Goal: Transaction & Acquisition: Book appointment/travel/reservation

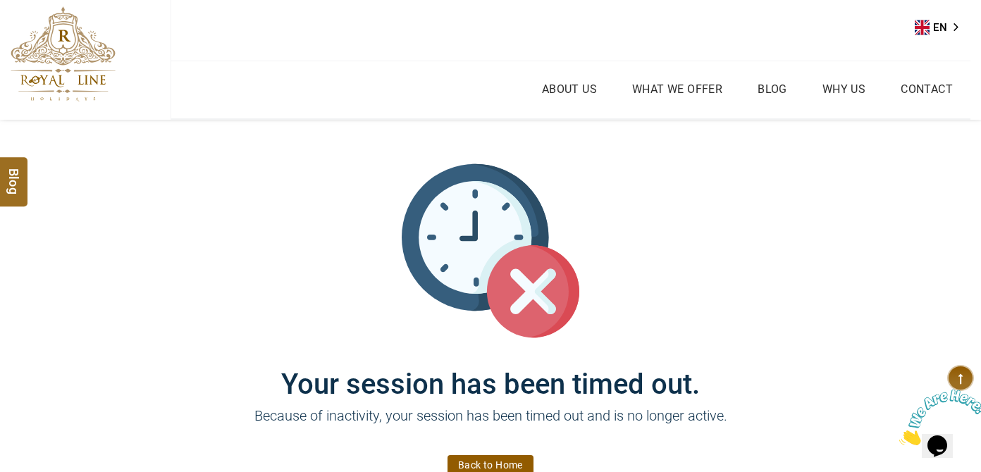
click at [47, 58] on img at bounding box center [63, 53] width 105 height 95
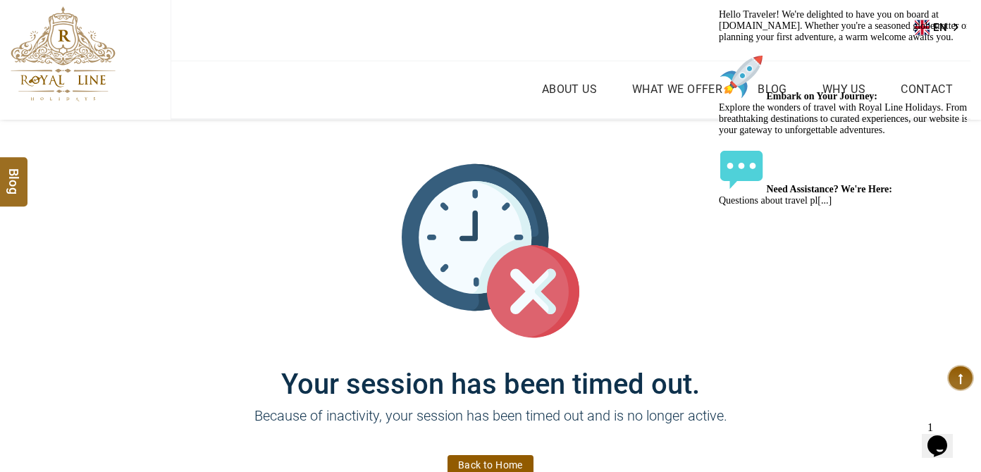
click at [109, 58] on img at bounding box center [63, 53] width 105 height 95
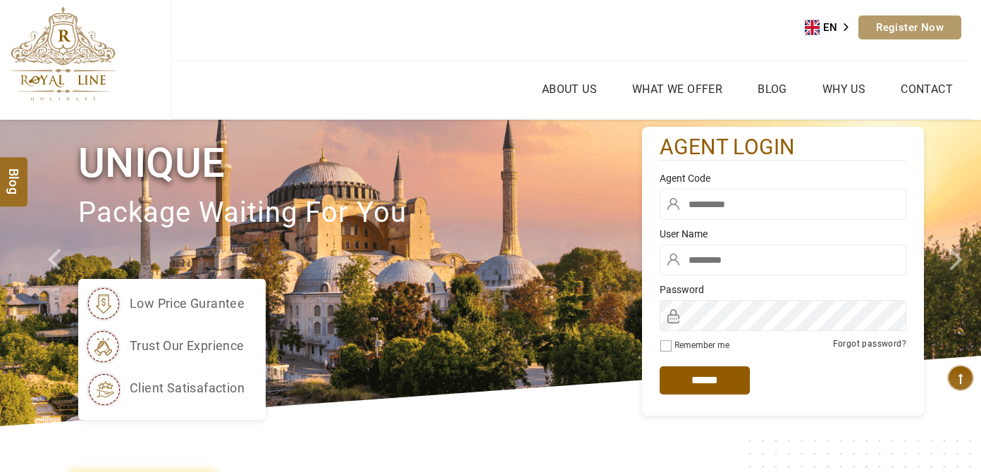
type input "******"
drag, startPoint x: 750, startPoint y: 209, endPoint x: 769, endPoint y: 211, distance: 19.8
click at [751, 209] on input "text" at bounding box center [783, 204] width 247 height 31
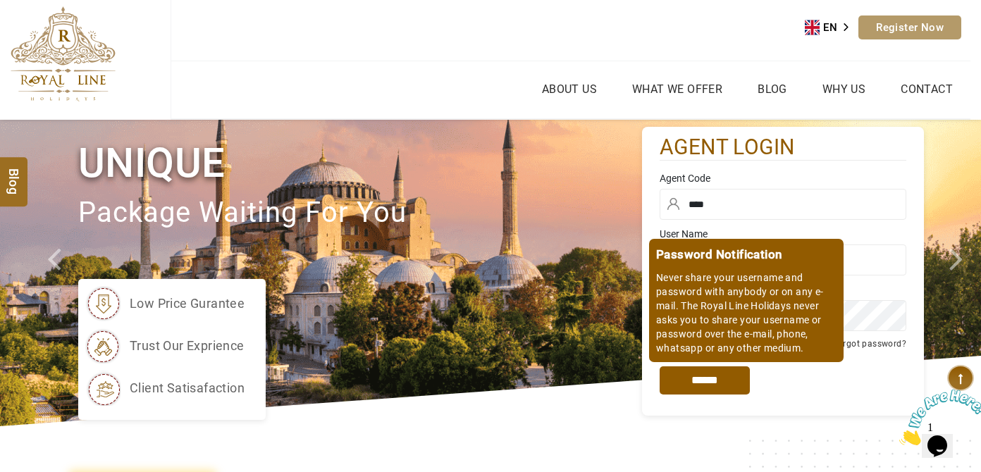
type input "****"
click at [721, 374] on input "*****" at bounding box center [705, 380] width 90 height 28
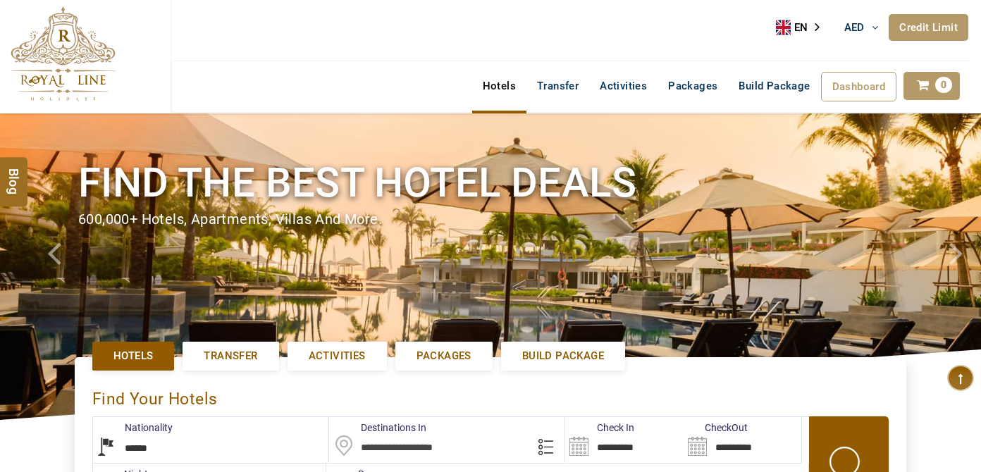
select select "******"
select select "*"
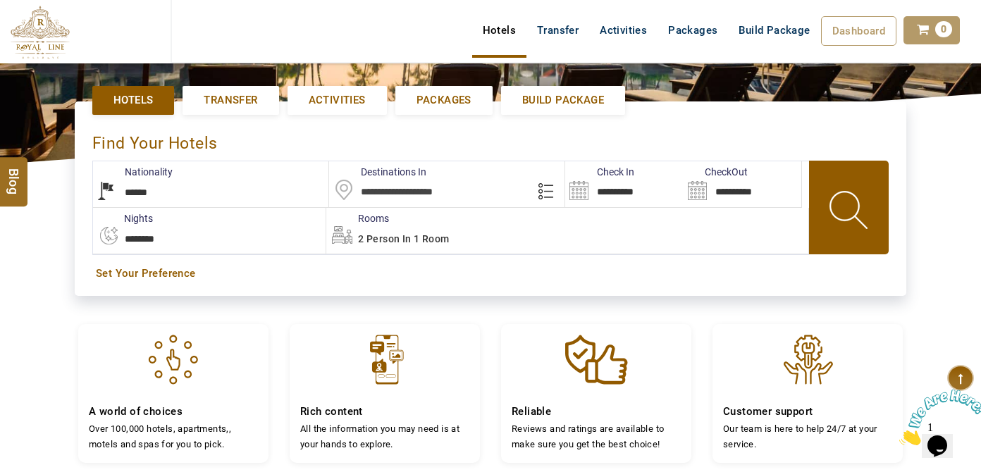
click at [417, 197] on input "text" at bounding box center [447, 184] width 236 height 46
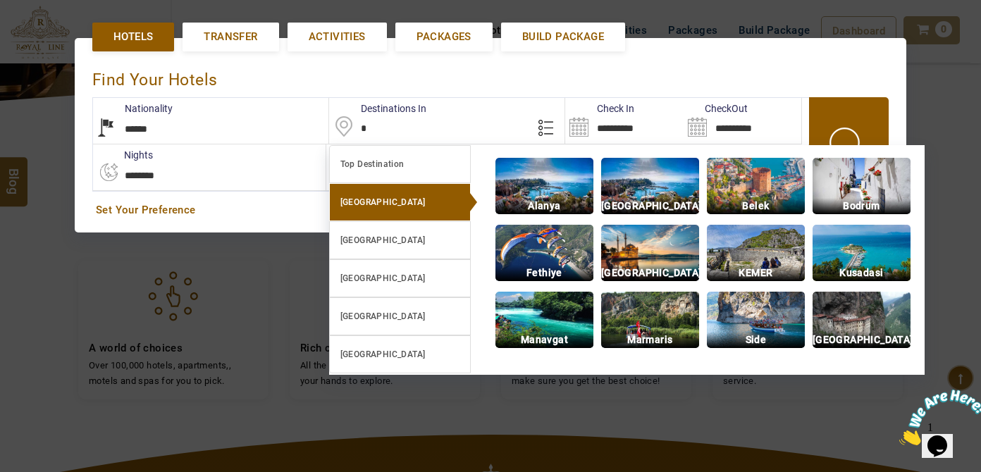
scroll to position [323, 0]
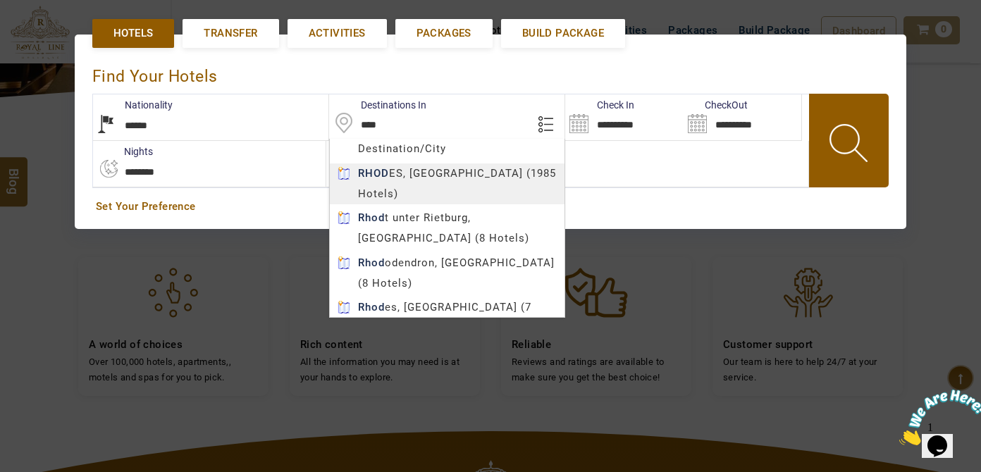
type input "******"
click at [401, 173] on body "LARISA HAWWARI AED AED AED EUR € USD $ INR ₹ THB ฿ IDR Rp BHD BHD TRY ₺ Credit …" at bounding box center [490, 238] width 981 height 1123
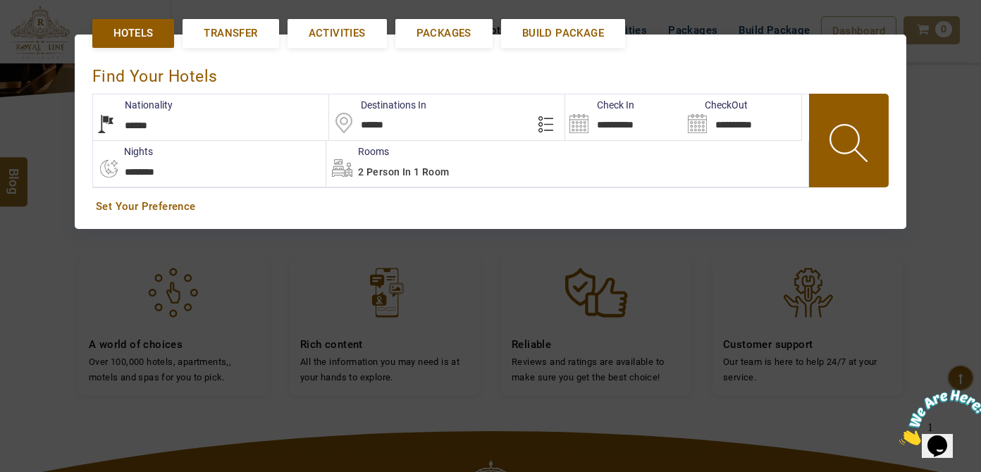
click at [626, 127] on input "**********" at bounding box center [624, 117] width 118 height 46
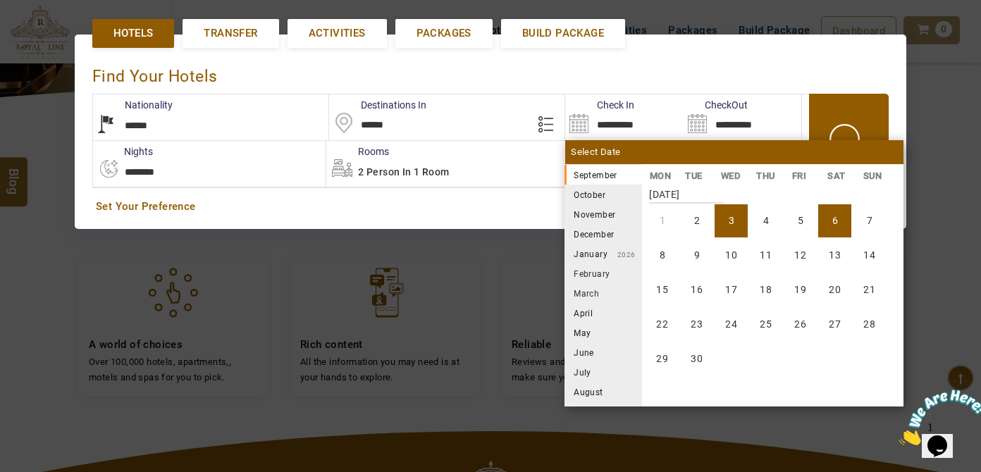
click at [821, 218] on li "6" at bounding box center [834, 220] width 33 height 33
type input "**********"
select select "*"
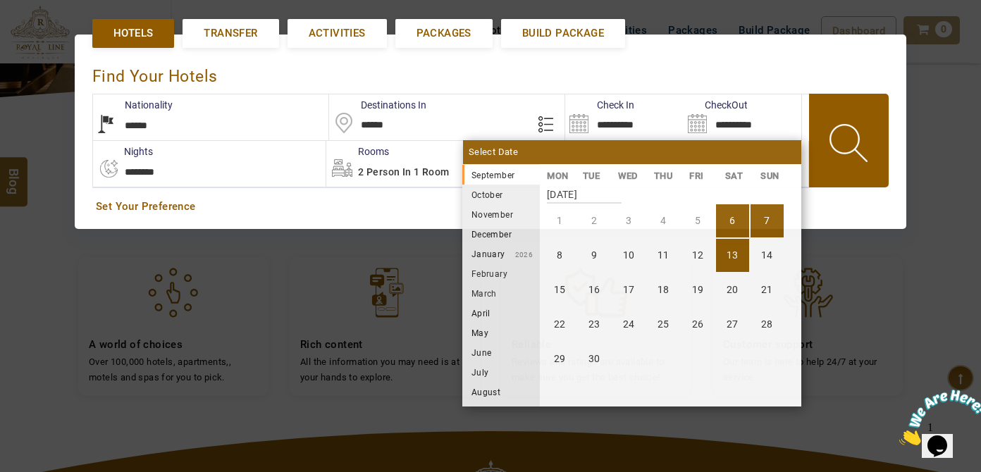
click at [731, 261] on li "13" at bounding box center [732, 255] width 33 height 33
type input "**********"
select select "*"
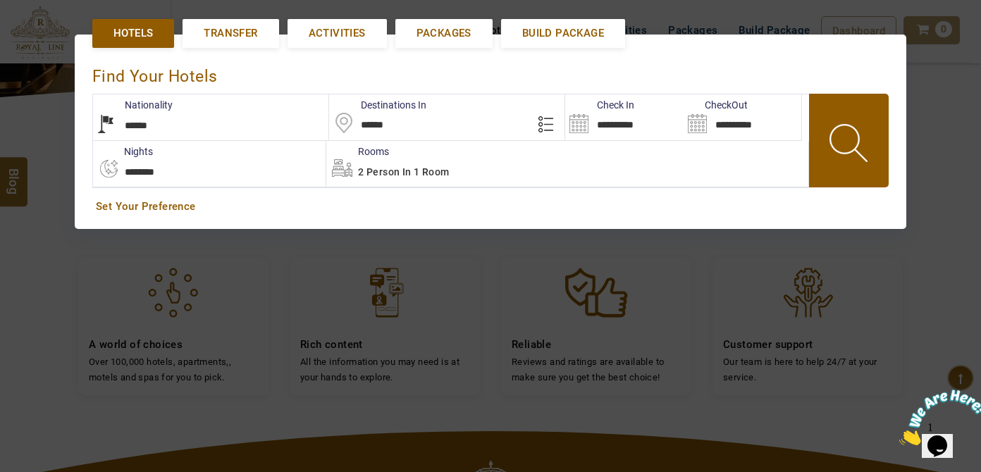
click at [827, 144] on span at bounding box center [849, 146] width 63 height 70
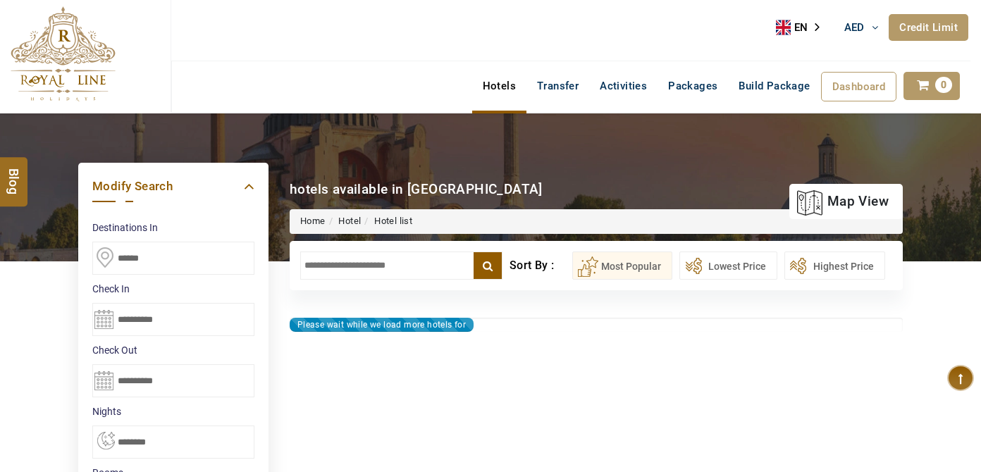
select select "*"
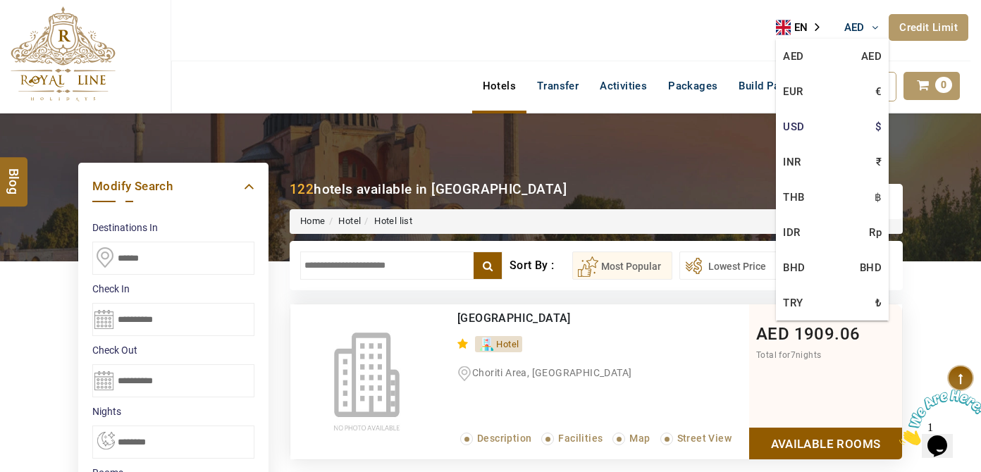
click at [860, 125] on link "USD $" at bounding box center [832, 126] width 113 height 35
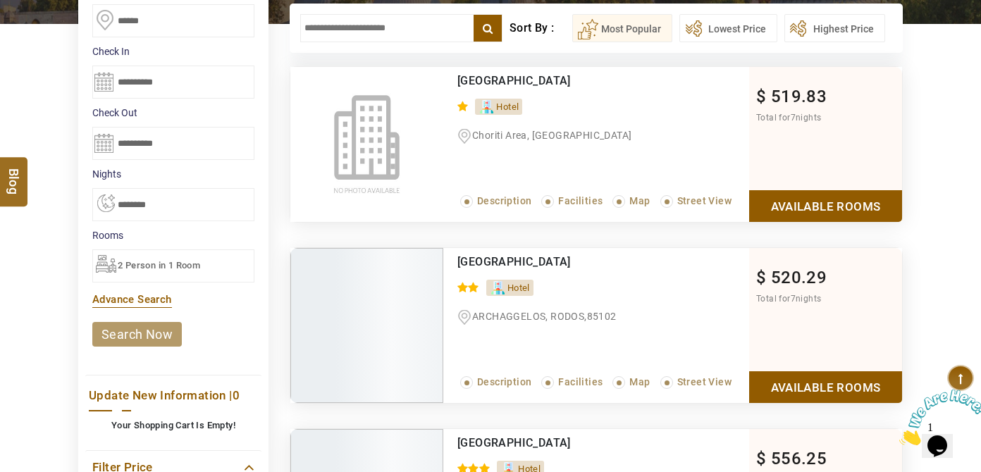
scroll to position [320, 0]
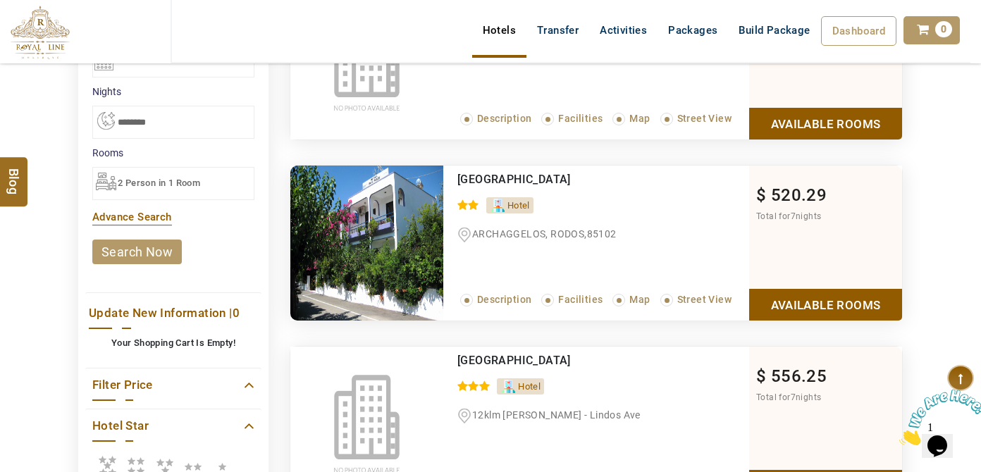
click at [109, 453] on icon at bounding box center [107, 466] width 28 height 28
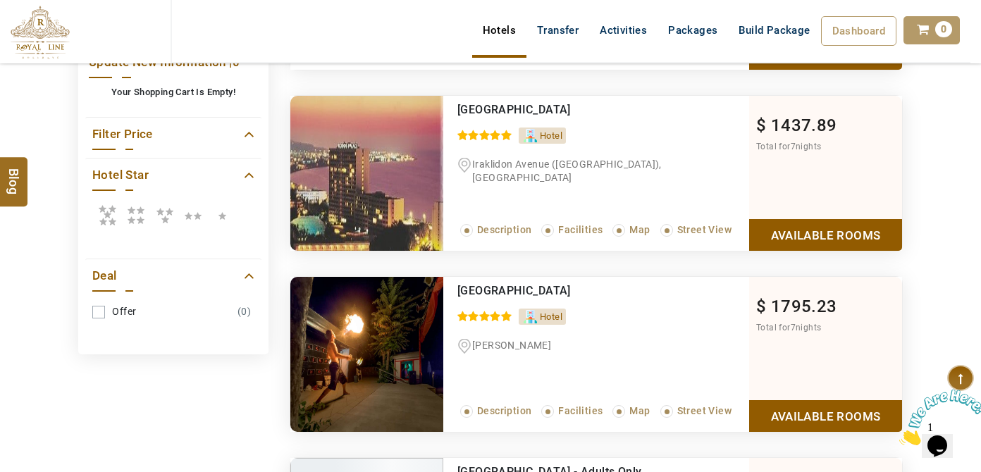
scroll to position [576, 0]
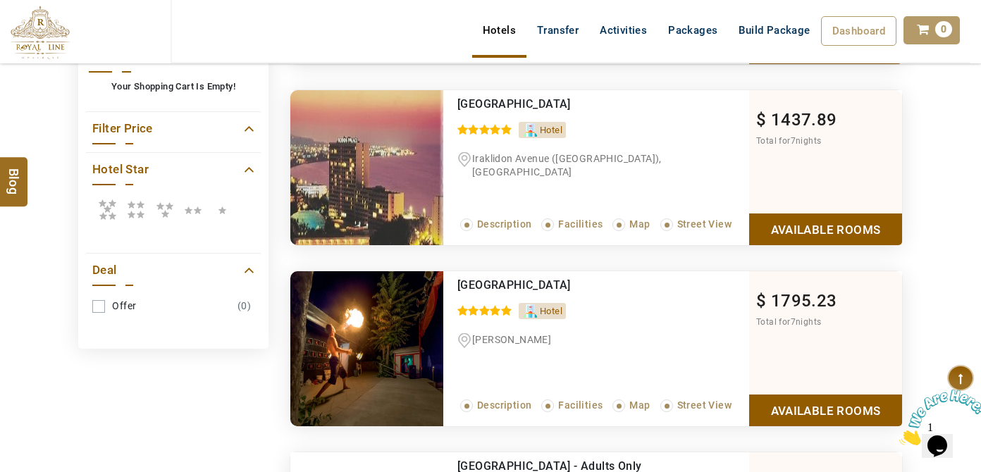
click at [795, 214] on link "Available Rooms" at bounding box center [825, 230] width 153 height 32
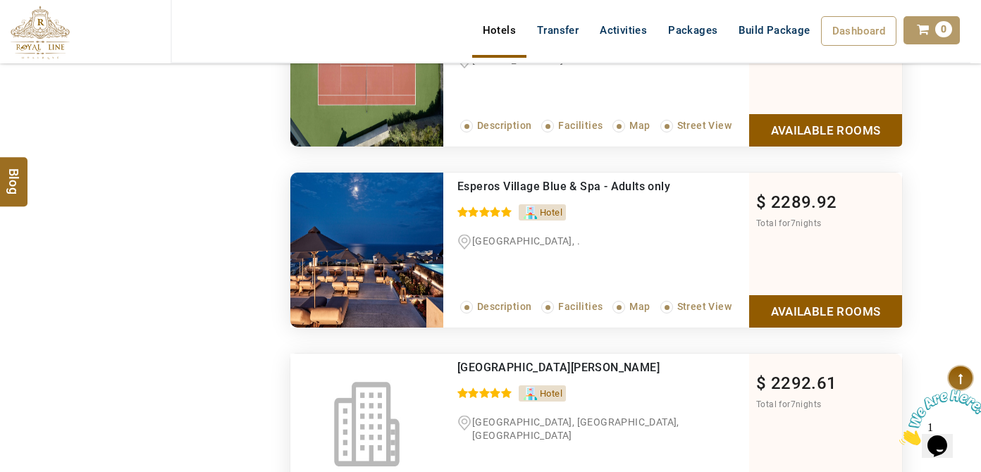
scroll to position [2422, 0]
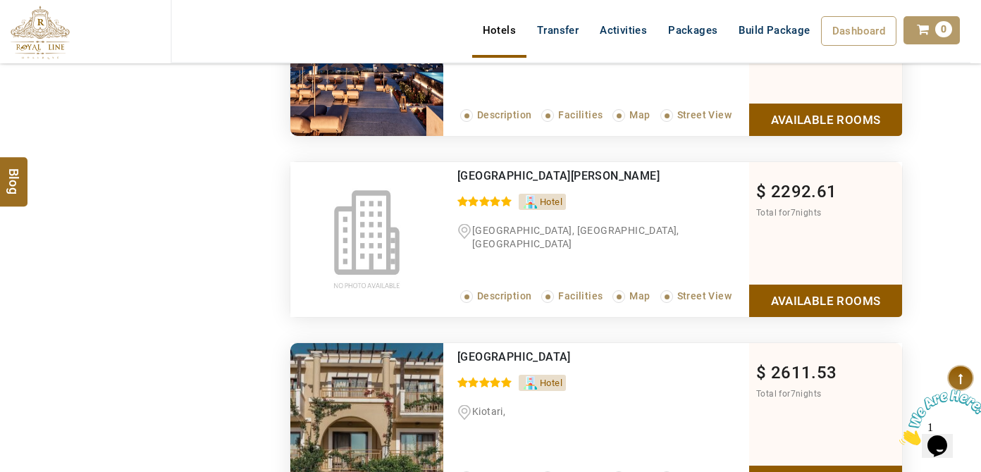
click at [804, 316] on link "Available Rooms" at bounding box center [825, 301] width 153 height 32
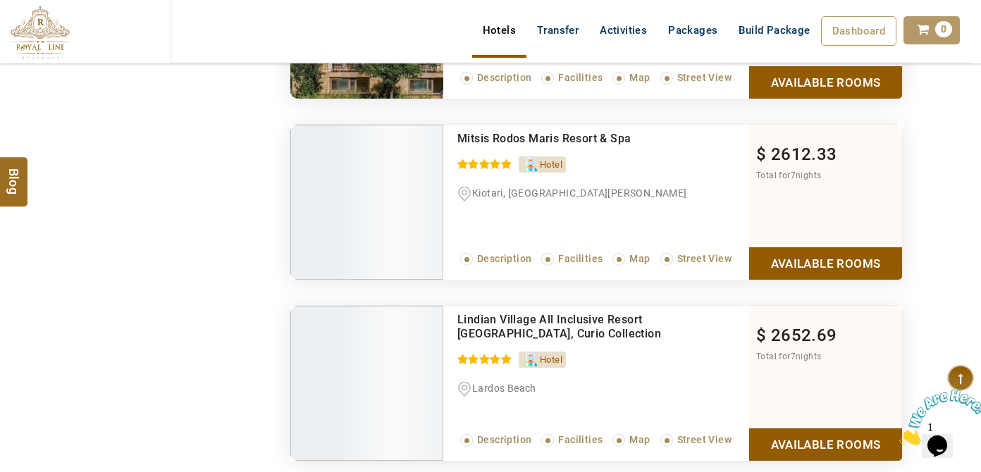
scroll to position [1894, 0]
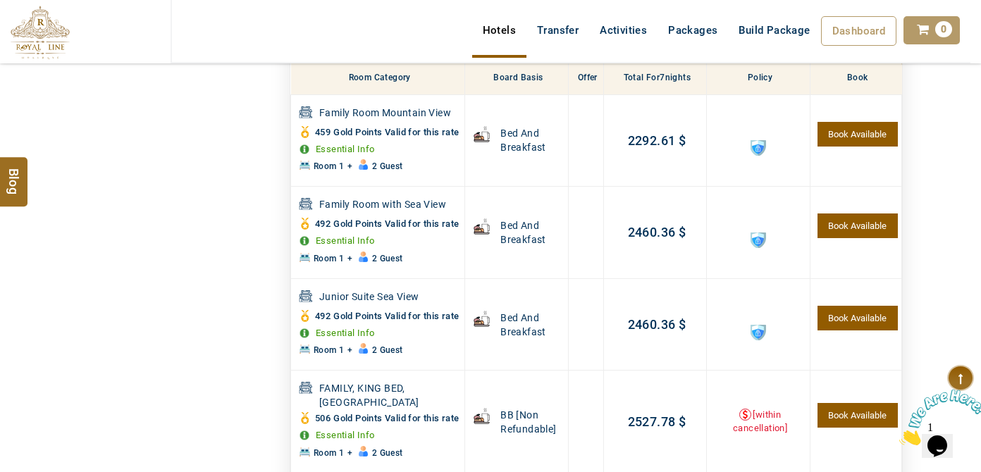
drag, startPoint x: 192, startPoint y: 250, endPoint x: 187, endPoint y: 259, distance: 10.4
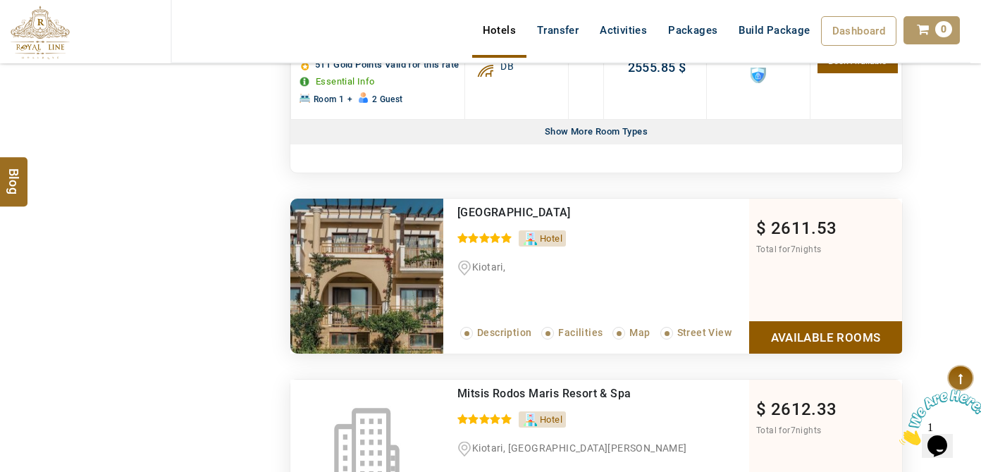
scroll to position [2790, 0]
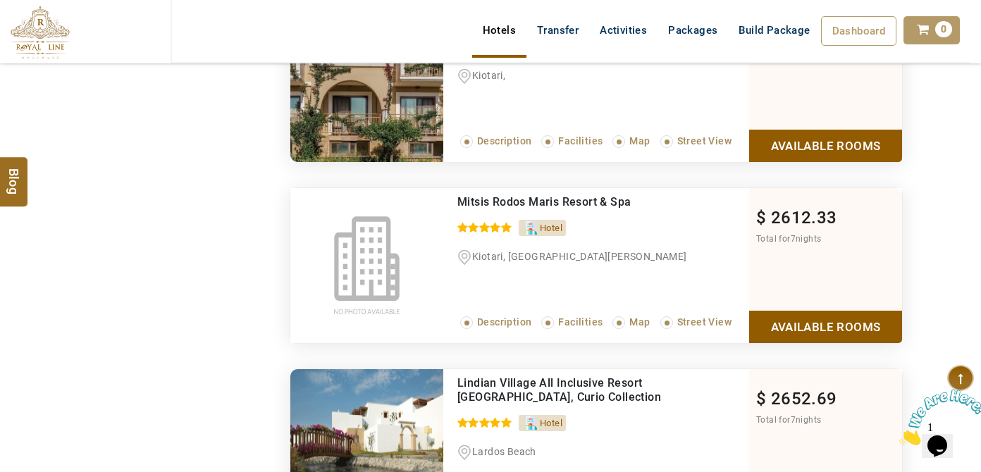
click at [777, 161] on link "Available Rooms" at bounding box center [825, 146] width 153 height 32
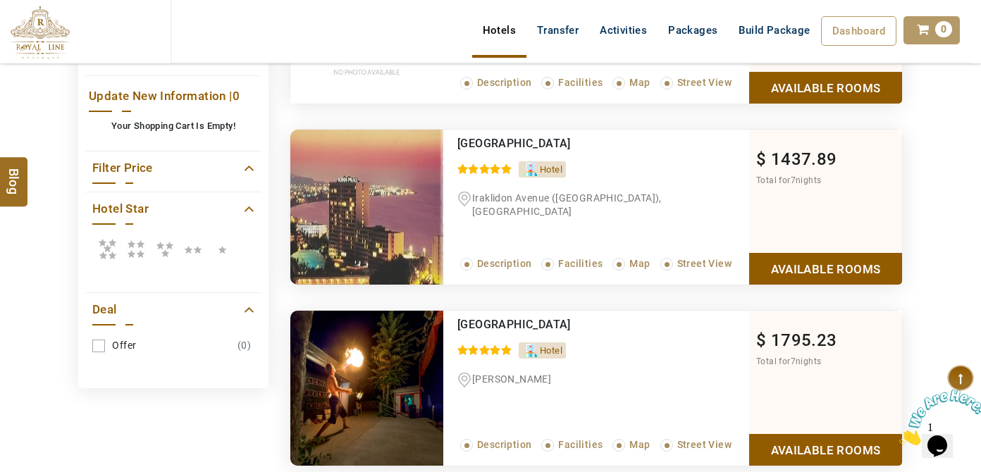
scroll to position [88, 0]
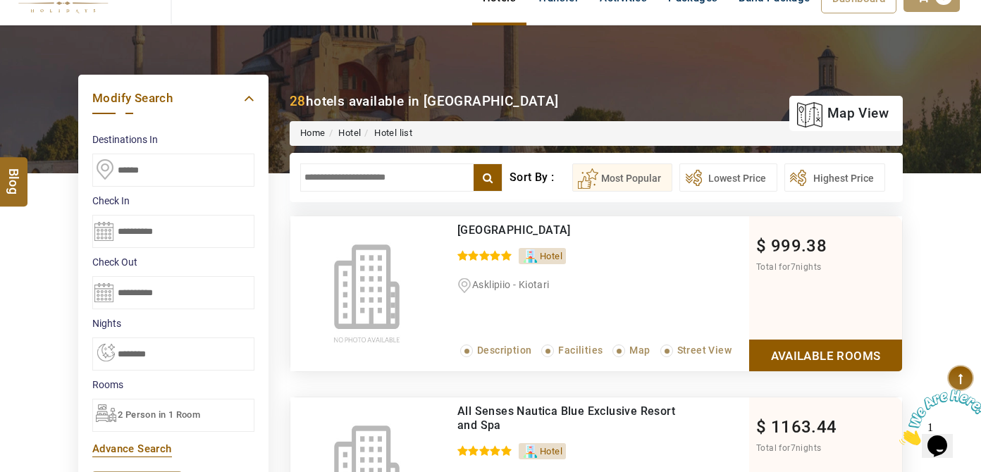
click at [824, 333] on div "$ 999.38 Total for 7 nights Available Rooms" at bounding box center [825, 293] width 153 height 155
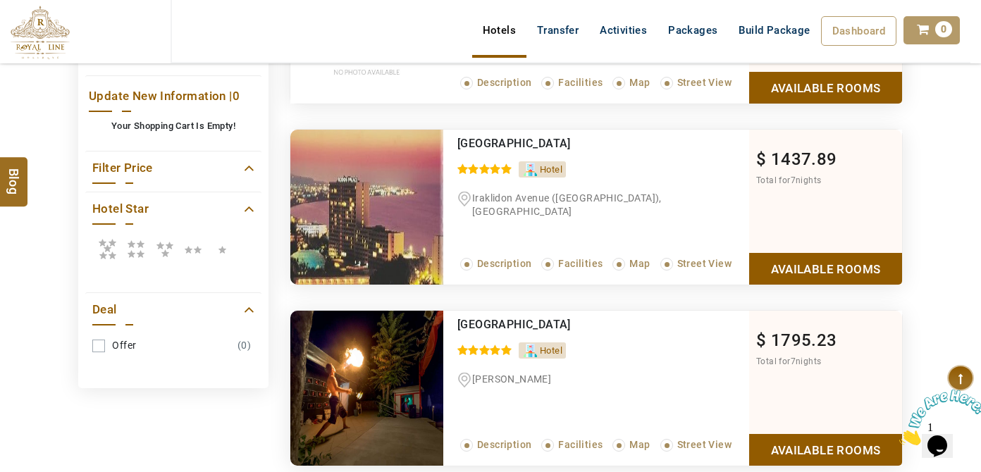
click at [805, 280] on link "Available Rooms" at bounding box center [825, 269] width 153 height 32
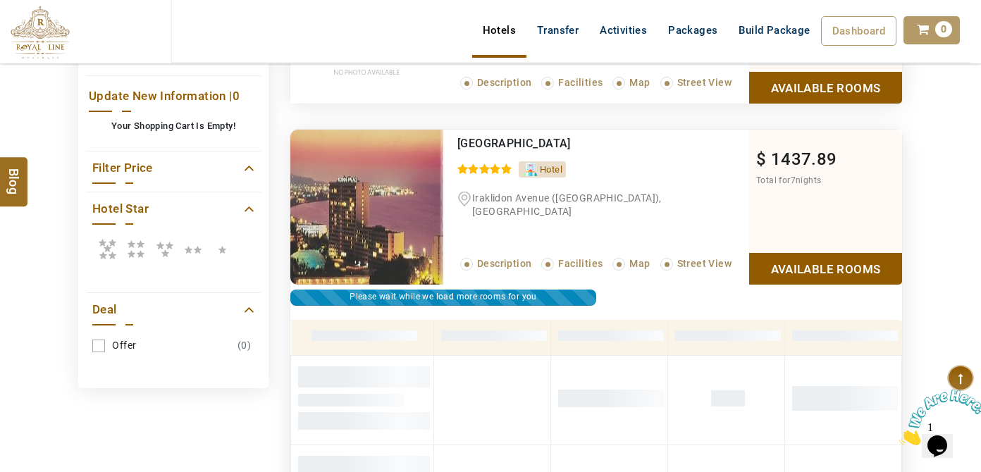
scroll to position [629, 0]
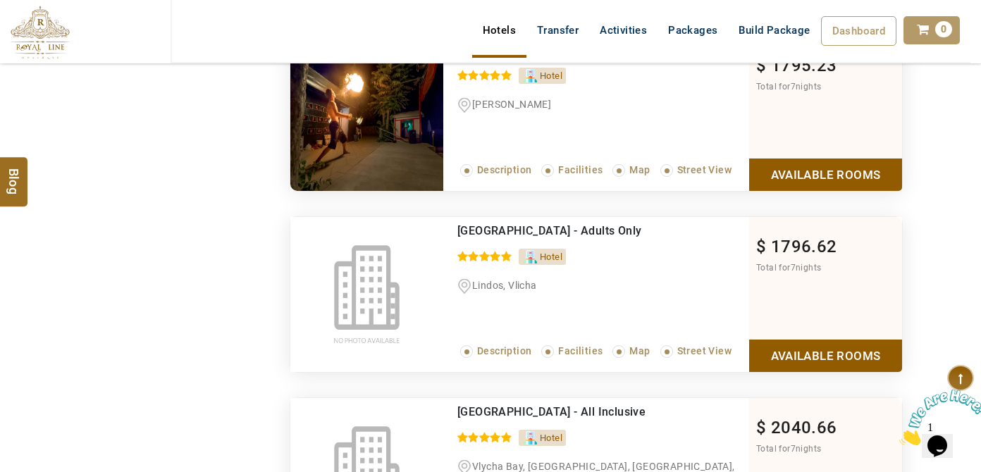
click at [896, 190] on link "Available Rooms" at bounding box center [825, 175] width 153 height 32
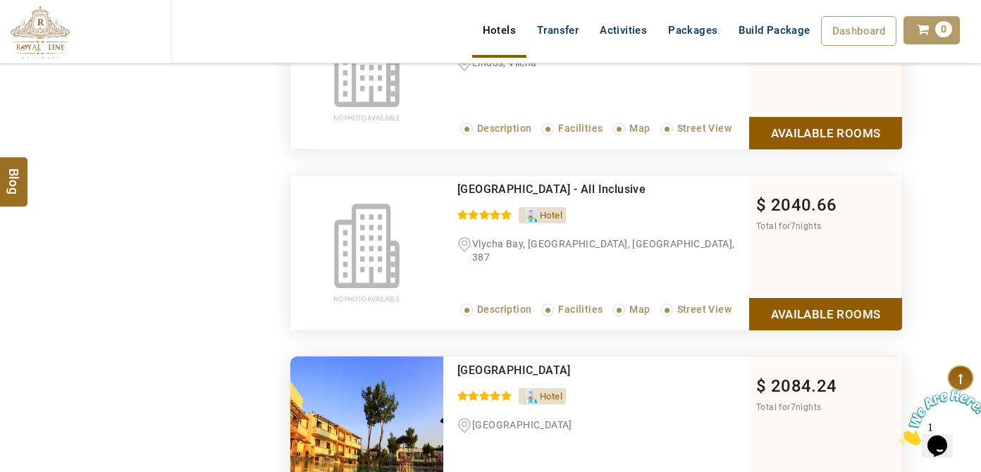
scroll to position [1685, 0]
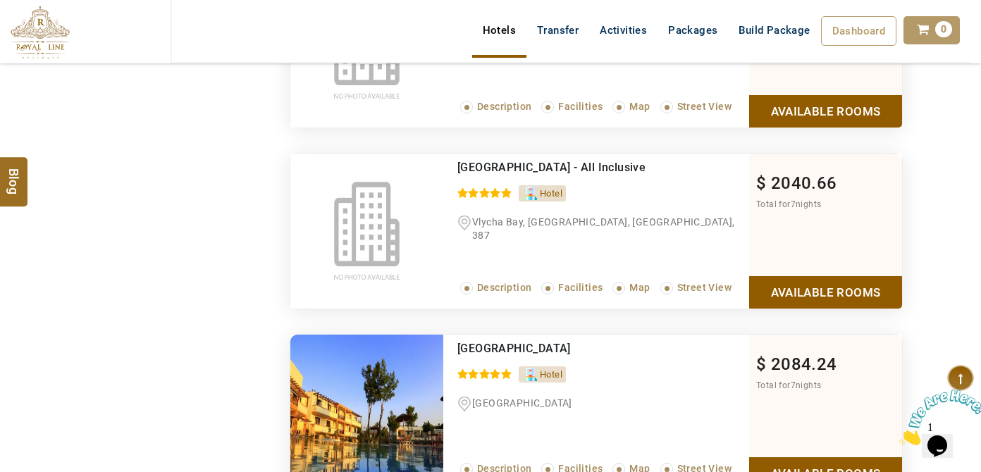
click at [886, 127] on link "Available Rooms" at bounding box center [825, 111] width 153 height 32
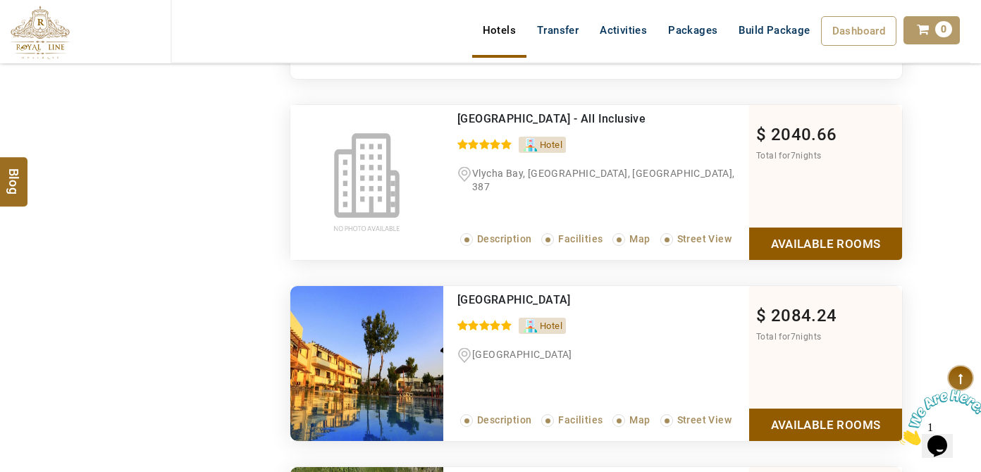
scroll to position [1674, 0]
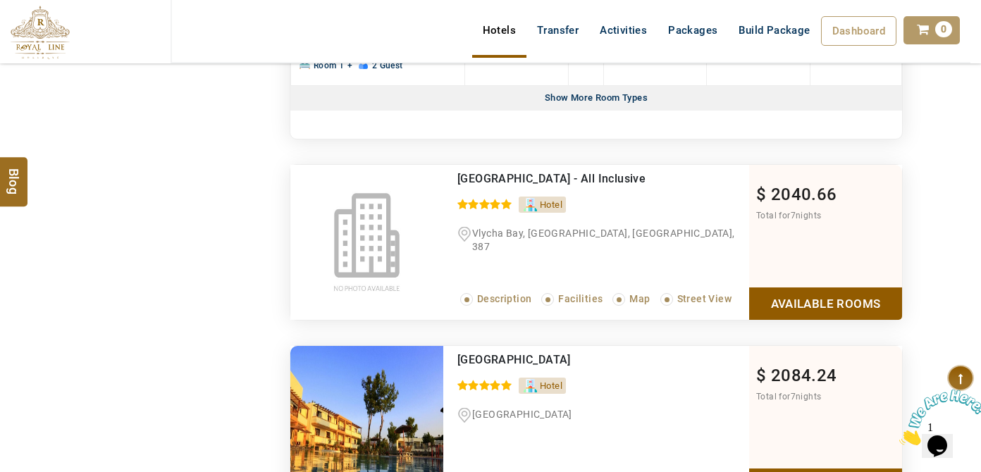
click at [591, 111] on div "Show More Room Types" at bounding box center [596, 98] width 114 height 25
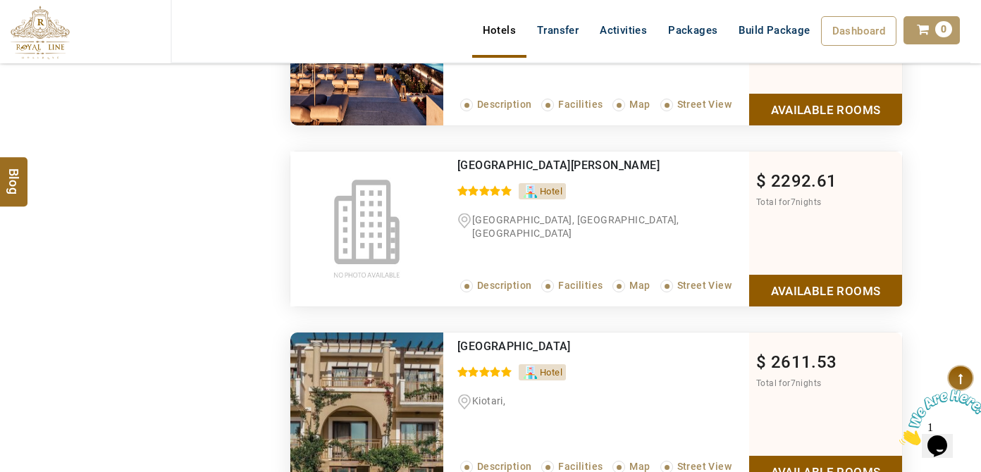
scroll to position [3531, 0]
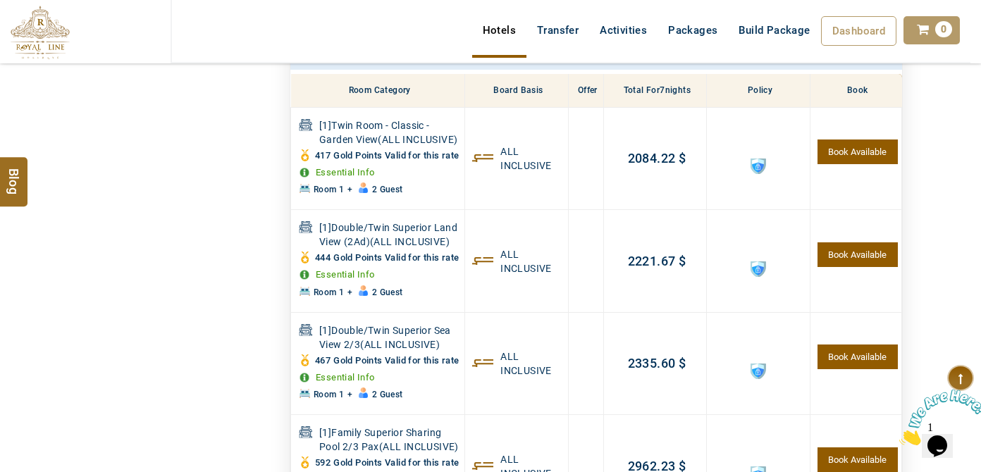
scroll to position [1544, 0]
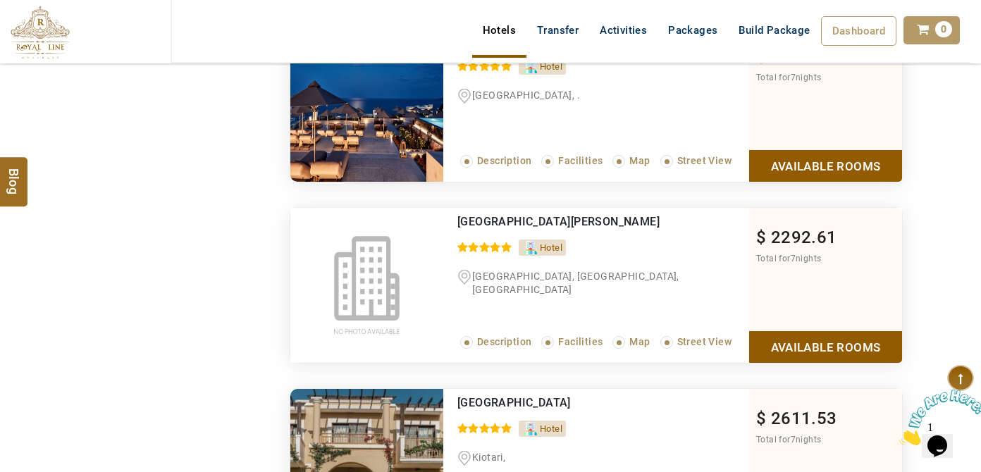
click at [793, 363] on link "Available Rooms" at bounding box center [825, 347] width 153 height 32
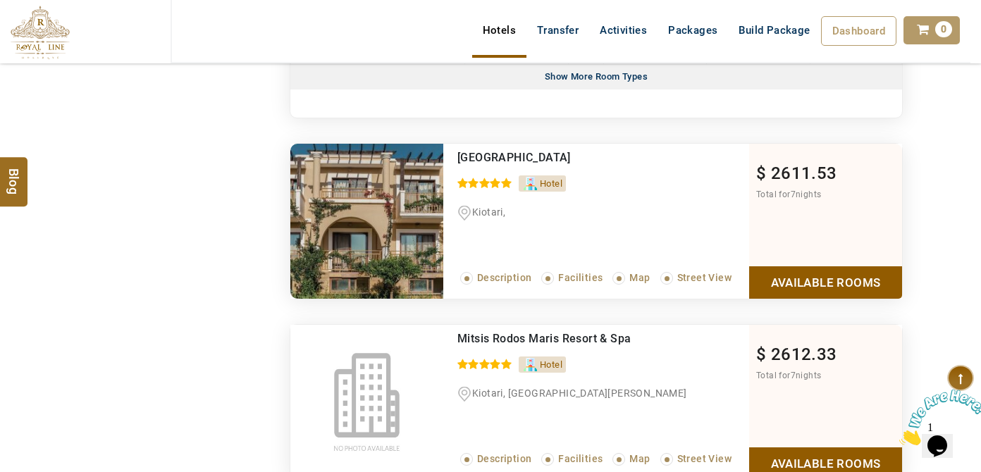
scroll to position [2535, 0]
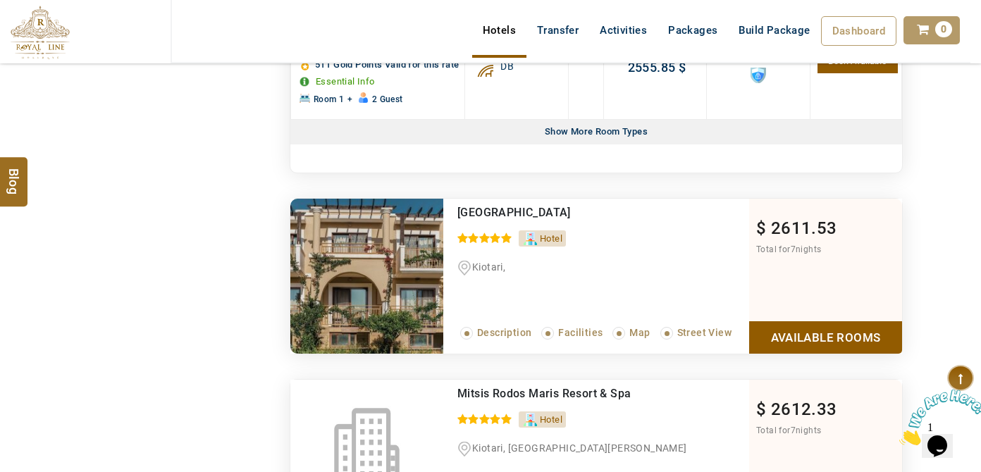
click at [591, 144] on div "Show More Room Types" at bounding box center [596, 132] width 114 height 25
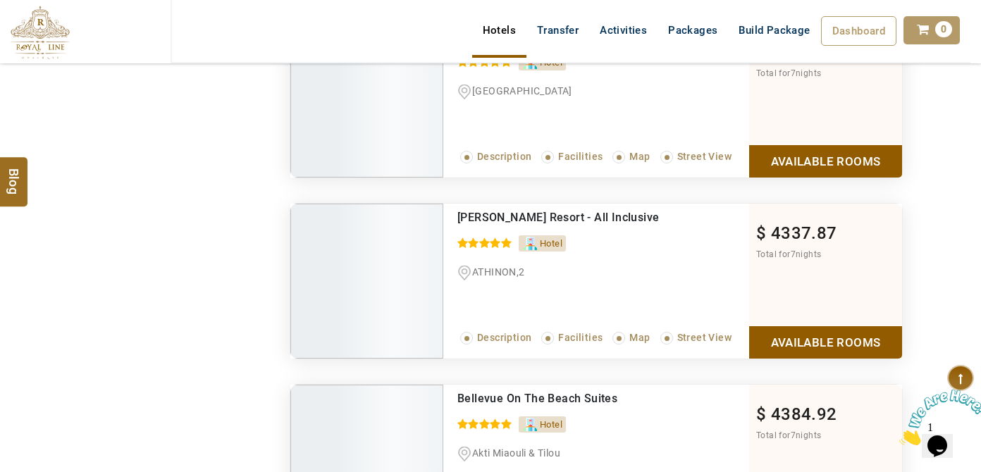
scroll to position [10606, 0]
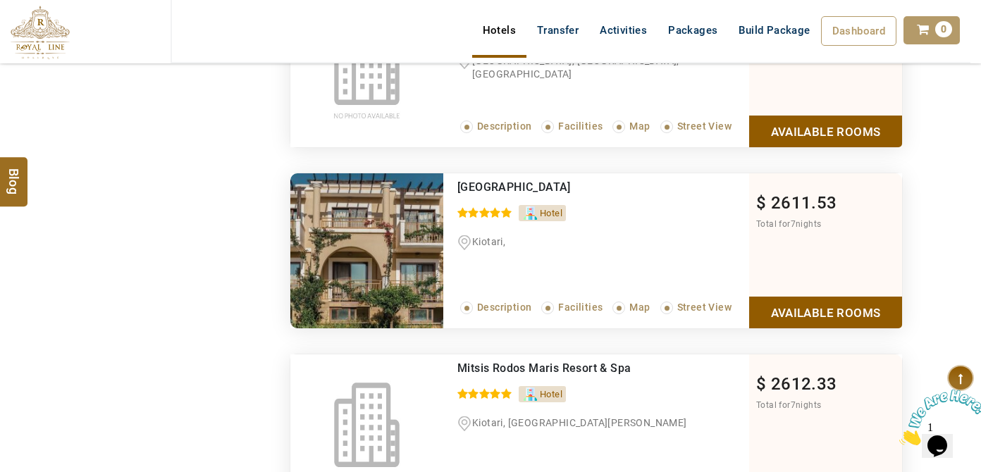
scroll to position [1935, 0]
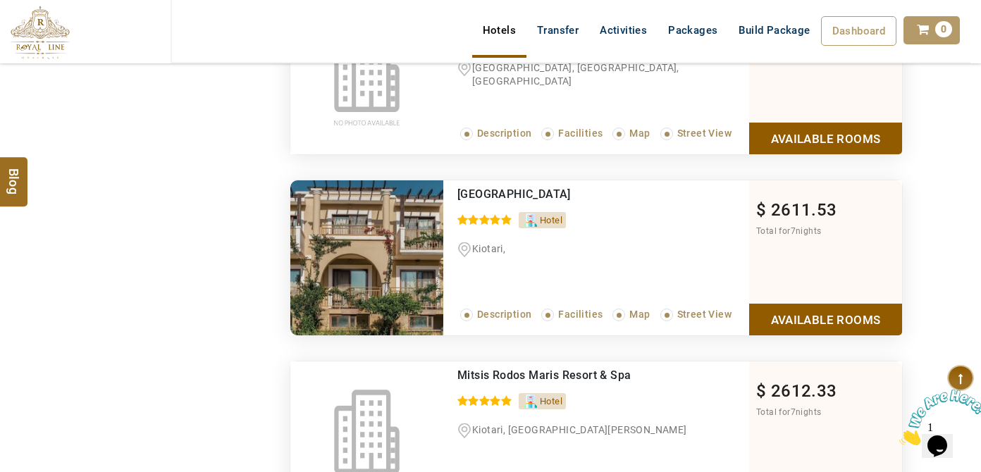
click at [795, 304] on link "Available Rooms" at bounding box center [825, 320] width 153 height 32
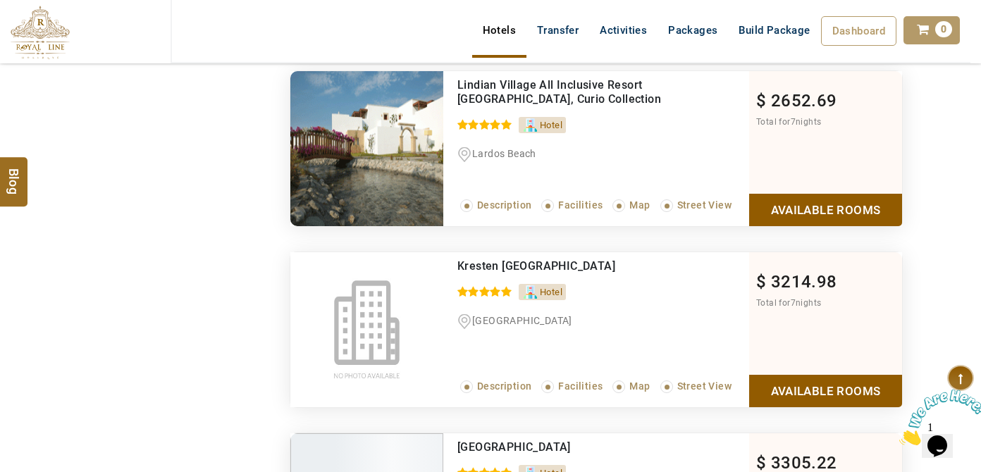
scroll to position [2843, 0]
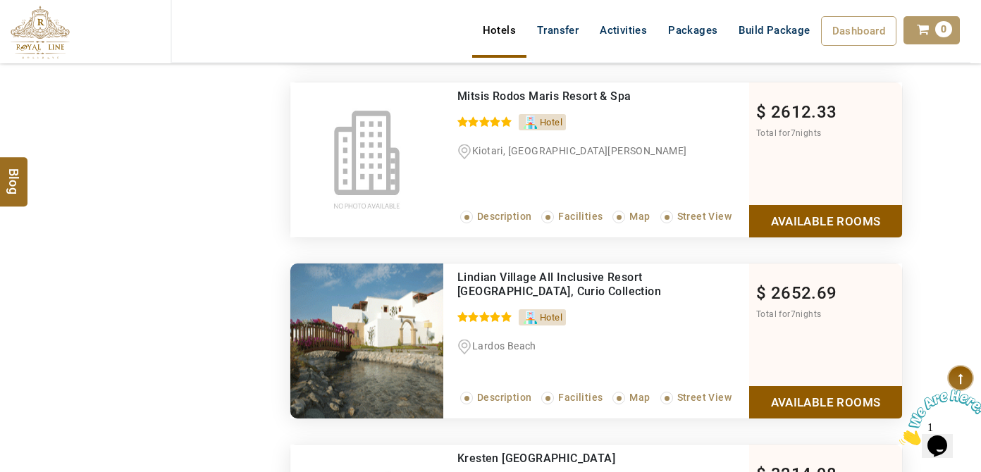
click at [853, 237] on link "Available Rooms" at bounding box center [825, 221] width 153 height 32
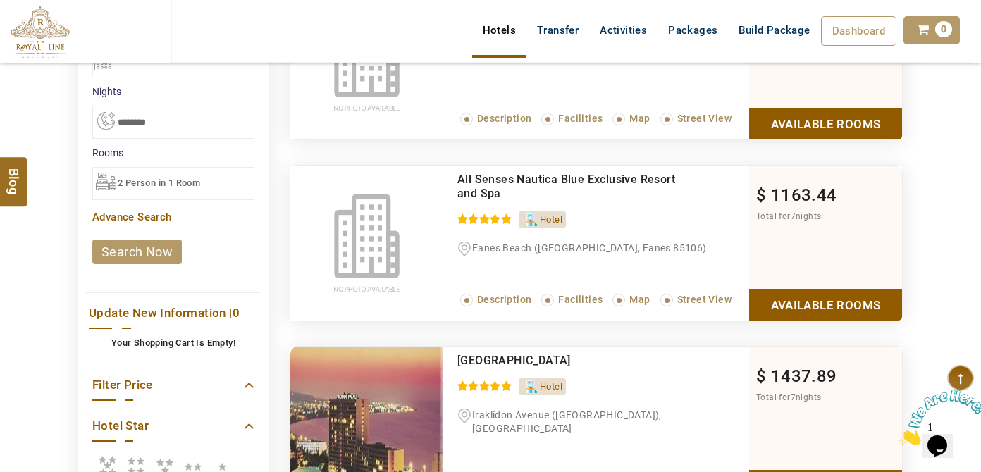
scroll to position [576, 0]
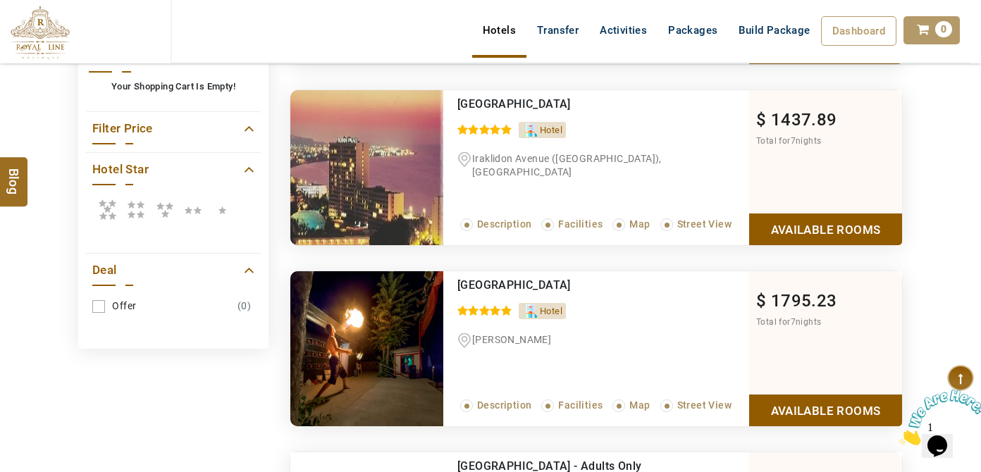
click at [765, 228] on link "Available Rooms" at bounding box center [825, 230] width 153 height 32
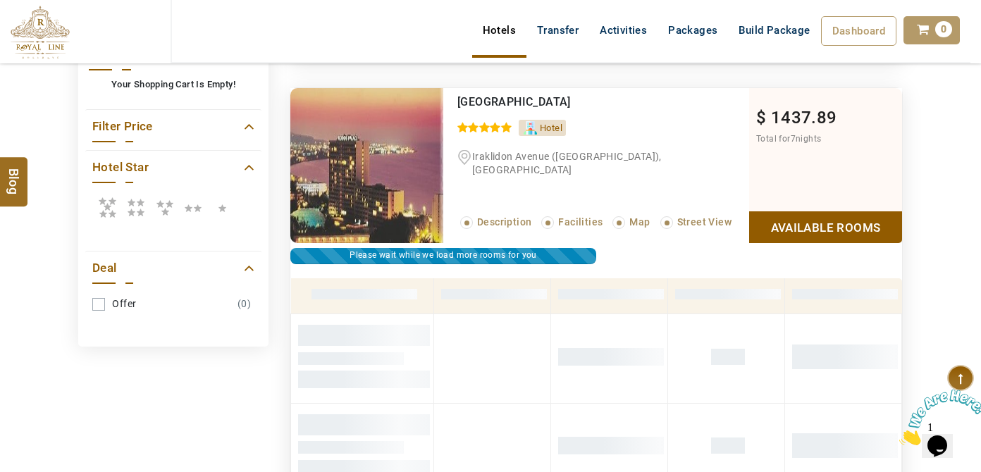
scroll to position [564, 0]
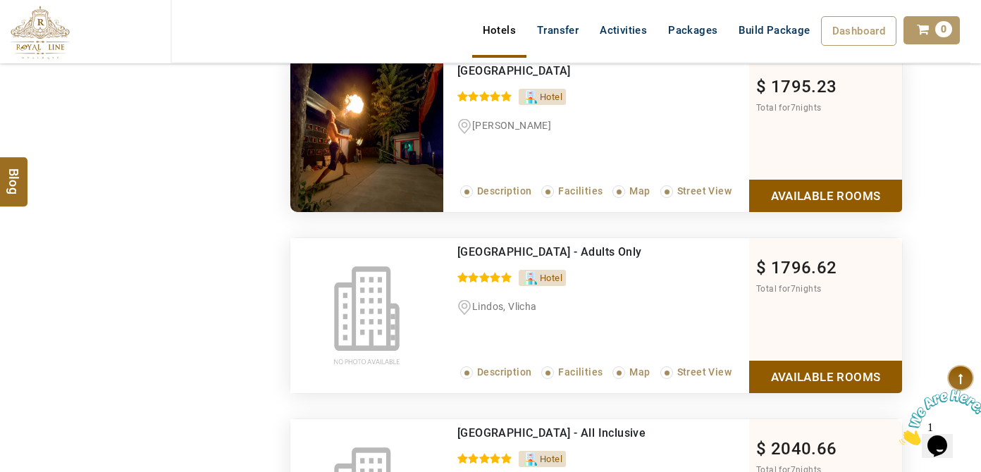
click at [754, 211] on link "Available Rooms" at bounding box center [825, 196] width 153 height 32
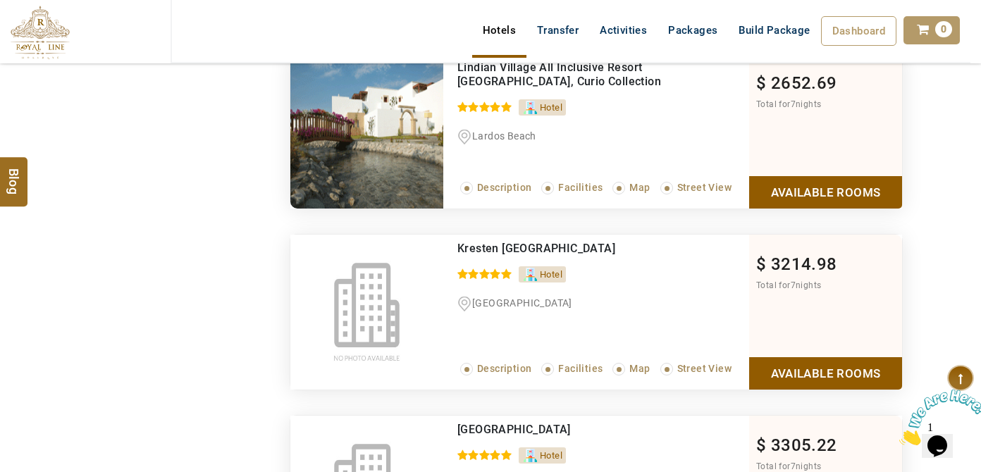
scroll to position [3879, 0]
